Goal: Answer question/provide support: Share knowledge or assist other users

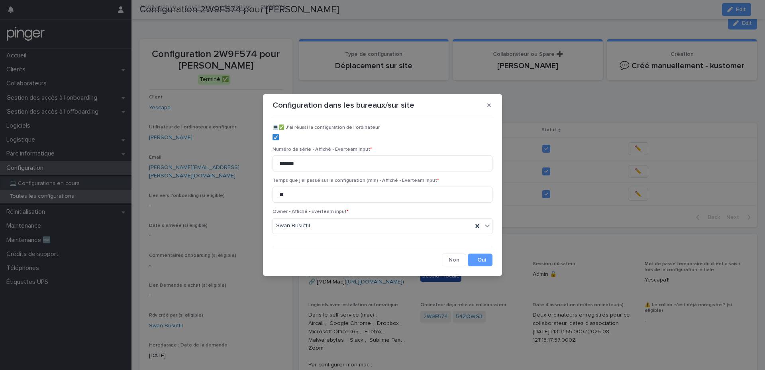
scroll to position [267, 0]
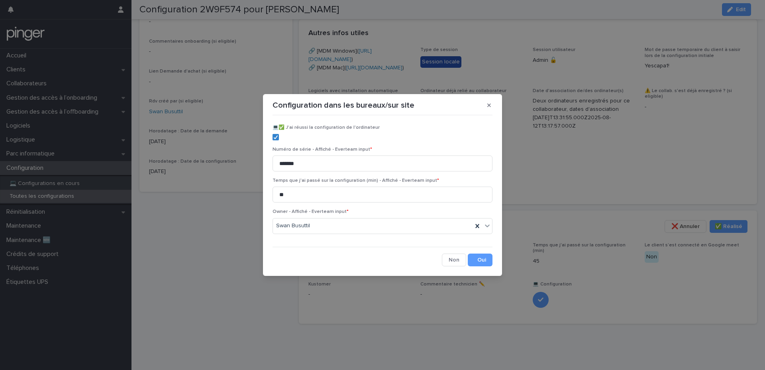
click at [191, 211] on div "Configuration dans les bureaux/sur site ​💻​✅​ J'ai réussi la configuration de l…" at bounding box center [382, 185] width 765 height 370
click at [489, 112] on section "Configuration dans les bureaux/sur site ​💻​✅​ J'ai réussi la configuration de l…" at bounding box center [382, 185] width 239 height 182
click at [491, 103] on icon "button" at bounding box center [489, 105] width 4 height 6
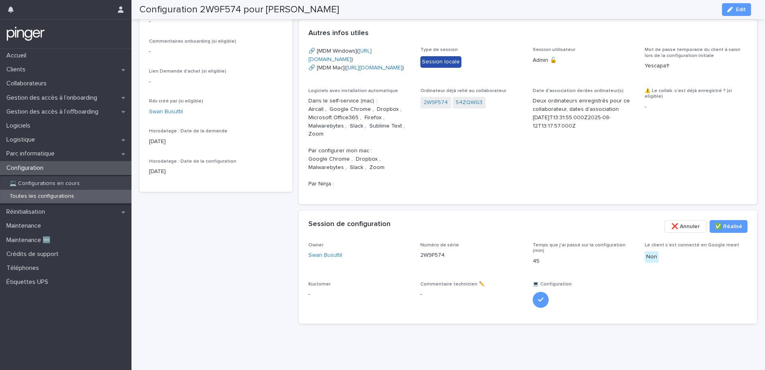
scroll to position [250, 0]
click at [55, 155] on p "Parc informatique" at bounding box center [32, 154] width 58 height 8
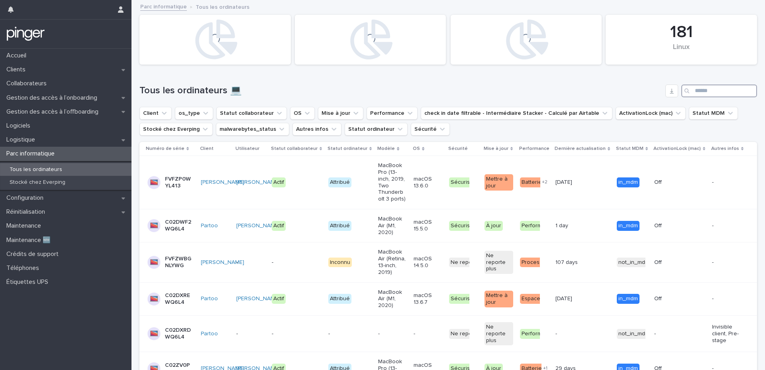
click at [704, 90] on input "Search" at bounding box center [720, 91] width 76 height 13
paste input "**********"
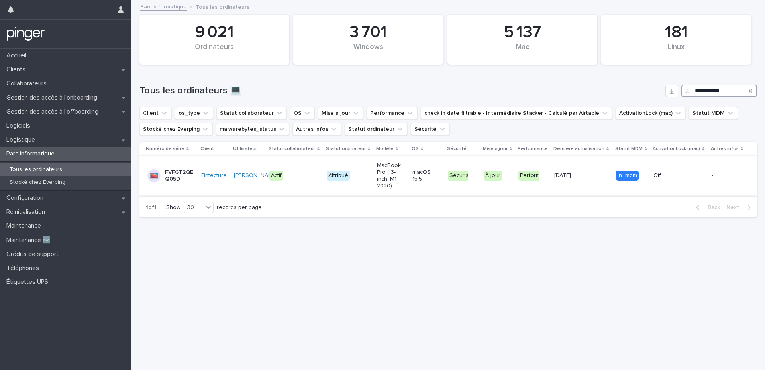
type input "**********"
click at [178, 176] on p "FVFGT2QEQ05D" at bounding box center [179, 176] width 28 height 14
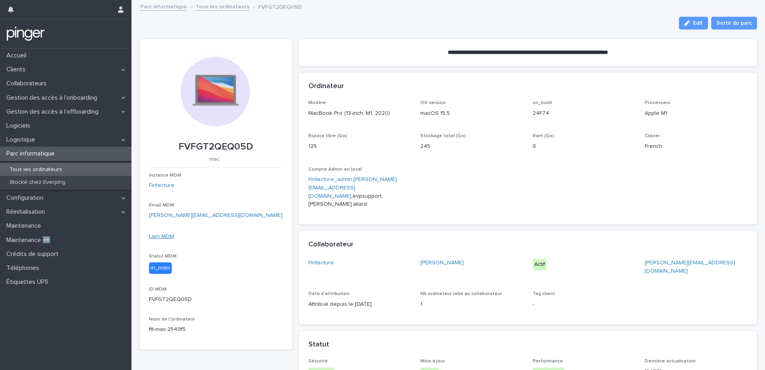
click at [159, 234] on link "Lien MDM" at bounding box center [161, 237] width 25 height 6
drag, startPoint x: 421, startPoint y: 53, endPoint x: 645, endPoint y: 55, distance: 224.8
click at [645, 55] on section "**********" at bounding box center [528, 52] width 459 height 27
click at [652, 53] on section "**********" at bounding box center [528, 52] width 459 height 27
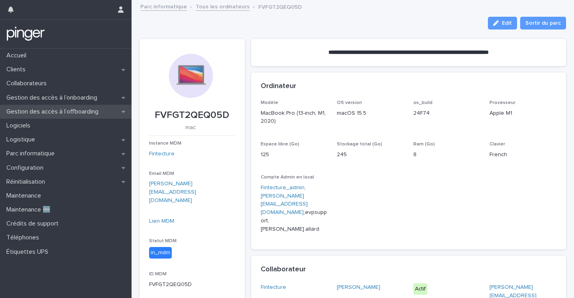
click at [73, 110] on p "Gestion des accès à l’offboarding" at bounding box center [54, 112] width 102 height 8
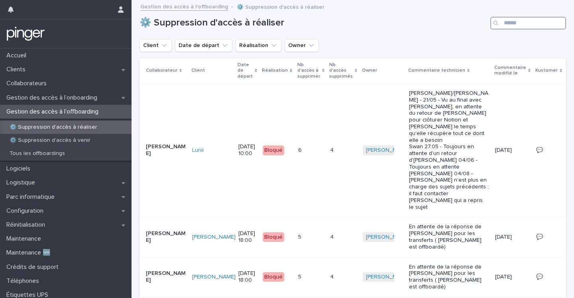
click at [519, 22] on input "Search" at bounding box center [528, 23] width 76 height 13
type input "*"
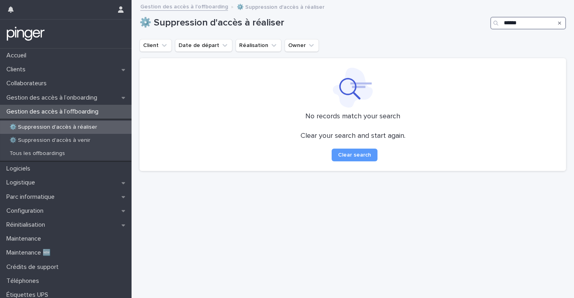
type input "******"
click at [560, 22] on icon "Search" at bounding box center [559, 23] width 3 height 3
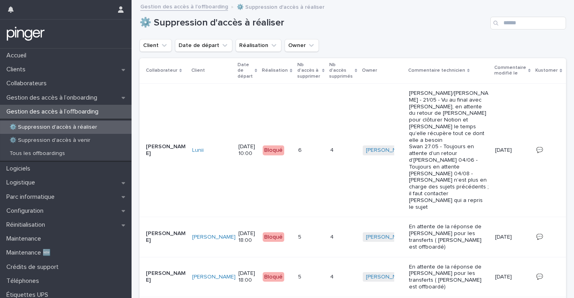
click at [376, 38] on div "⚙️ Suppression d'accès à réaliser" at bounding box center [353, 20] width 426 height 38
click at [65, 151] on p "Tous les offboardings" at bounding box center [37, 153] width 68 height 7
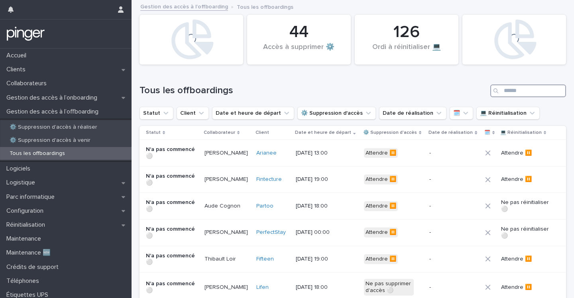
click at [540, 90] on input "Search" at bounding box center [528, 91] width 76 height 13
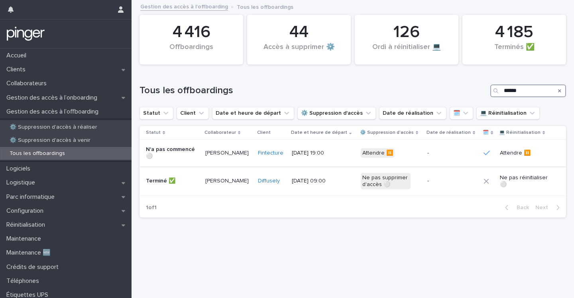
type input "******"
click at [226, 151] on p "[PERSON_NAME]" at bounding box center [228, 153] width 46 height 7
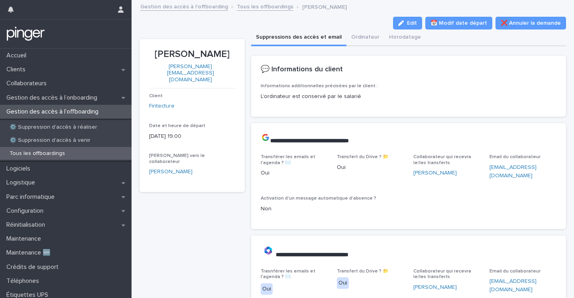
click at [376, 96] on p "L'ordinateur est conservé par le salarié" at bounding box center [409, 96] width 296 height 8
drag, startPoint x: 259, startPoint y: 96, endPoint x: 428, endPoint y: 96, distance: 168.6
click at [428, 96] on div "Informations additionnelles précisées par le client : L'ordinateur est conservé…" at bounding box center [408, 99] width 315 height 33
click at [447, 95] on p "L'ordinateur est conservé par le salarié" at bounding box center [409, 96] width 296 height 8
click at [438, 96] on p "L'ordinateur est conservé par le salarié" at bounding box center [409, 96] width 296 height 8
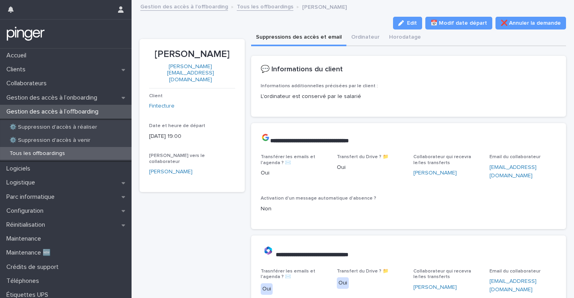
click at [467, 100] on p "L'ordinateur est conservé par le salarié" at bounding box center [409, 96] width 296 height 8
click at [339, 101] on div "Informations additionnelles précisées par le client : L'ordinateur est conservé…" at bounding box center [409, 95] width 296 height 24
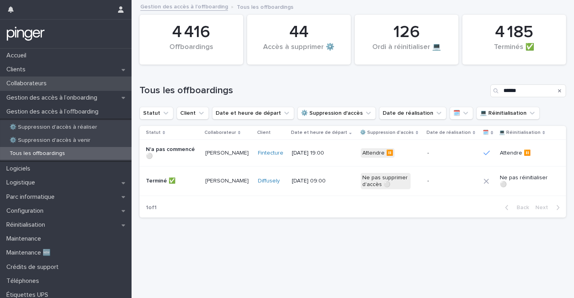
click at [63, 83] on div "Collaborateurs" at bounding box center [66, 84] width 132 height 14
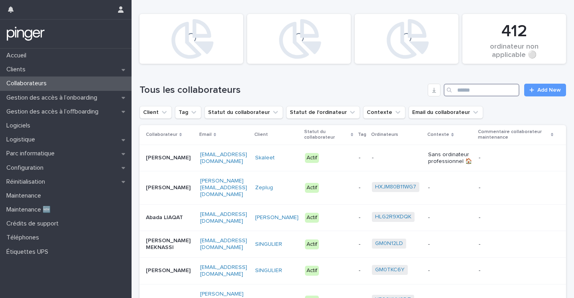
click at [509, 88] on input "Search" at bounding box center [482, 90] width 76 height 13
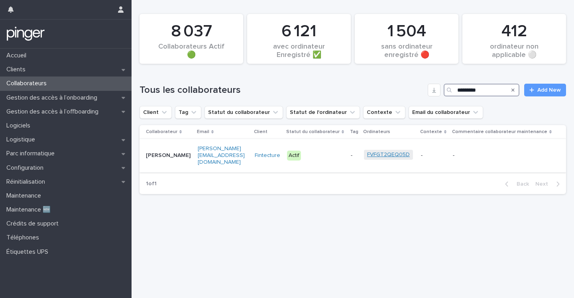
type input "*********"
click at [389, 151] on link "FVFGT2QEQ05D" at bounding box center [388, 154] width 43 height 7
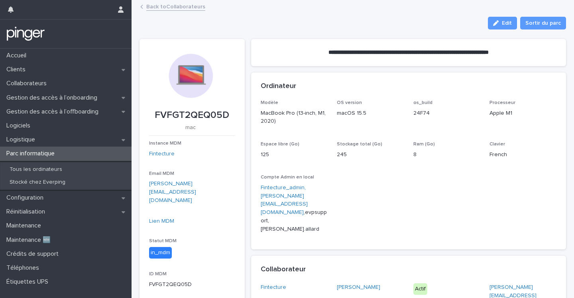
click at [191, 120] on p "FVFGT2QEQ05D" at bounding box center [192, 116] width 86 height 12
click at [186, 112] on p "FVFGT2QEQ05D" at bounding box center [192, 116] width 86 height 12
copy p "FVFGT2QEQ05D"
click at [302, 85] on div "Ordinateur" at bounding box center [407, 86] width 293 height 9
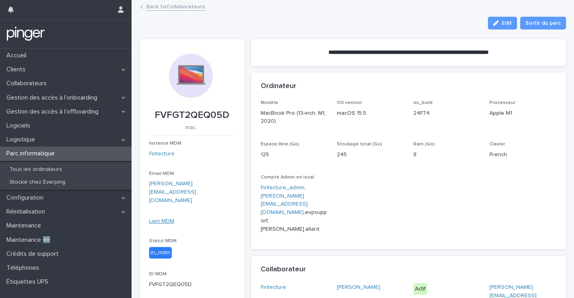
click at [167, 218] on link "Lien MDM" at bounding box center [161, 221] width 25 height 6
click at [200, 112] on p "FVFGT2QEQ05D" at bounding box center [192, 116] width 86 height 12
copy p "FVFGT2QEQ05D"
click at [306, 142] on p "Espace libre (Go)" at bounding box center [294, 144] width 67 height 6
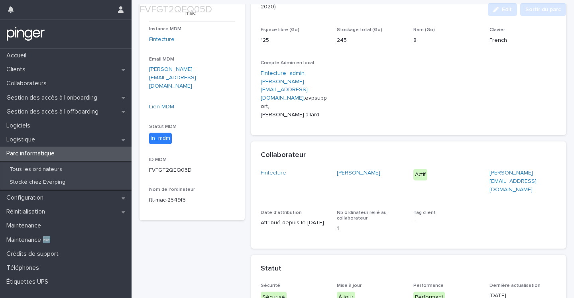
scroll to position [397, 0]
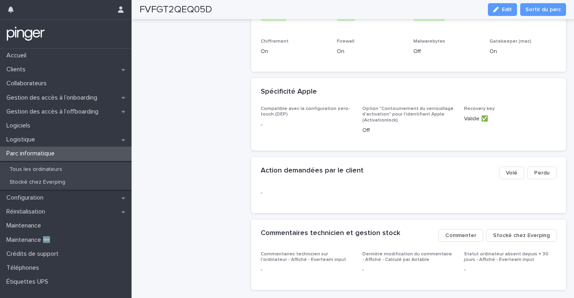
click at [466, 232] on span "Commenter" at bounding box center [460, 236] width 31 height 8
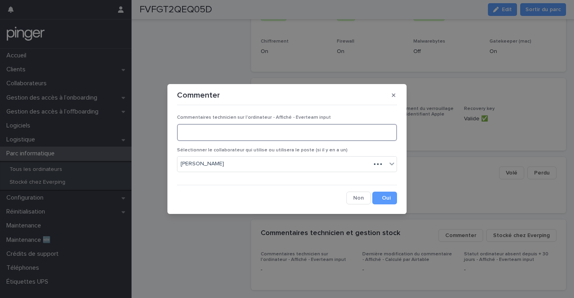
click at [260, 133] on textarea at bounding box center [287, 132] width 220 height 17
type textarea "**********"
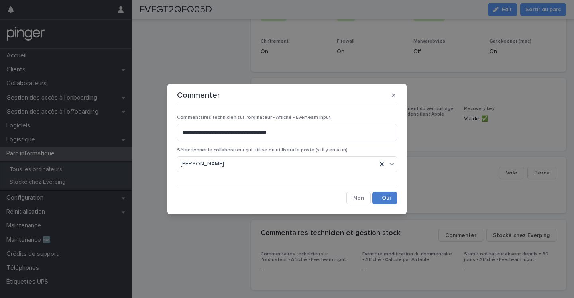
click at [383, 195] on button "Save" at bounding box center [384, 198] width 25 height 13
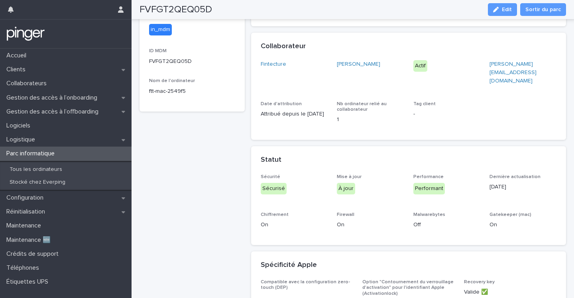
scroll to position [0, 0]
